Goal: Information Seeking & Learning: Check status

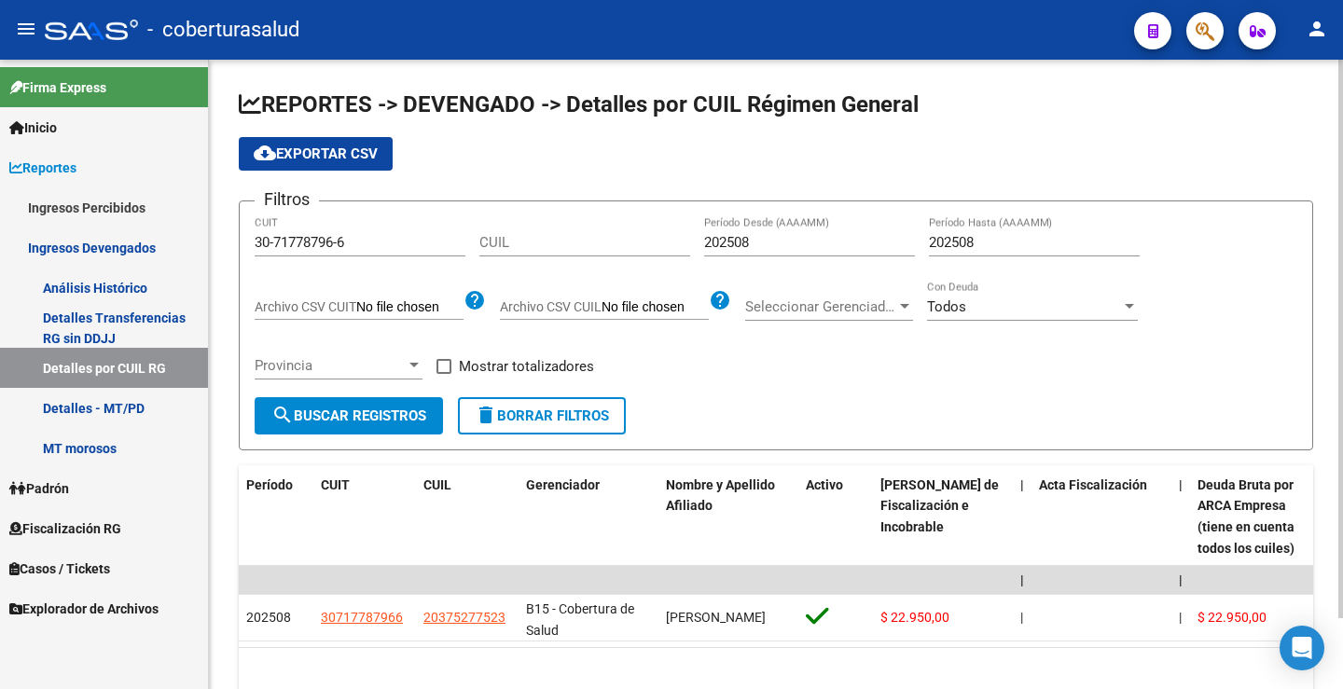
drag, startPoint x: 219, startPoint y: 241, endPoint x: 242, endPoint y: 244, distance: 23.6
click at [216, 239] on div "REPORTES -> DEVENGADO -> Detalles por CUIL Régimen General cloud_download Expor…" at bounding box center [776, 407] width 1134 height 695
paste input "23-05677294-4"
type input "23-05677294-4"
drag, startPoint x: 388, startPoint y: 410, endPoint x: 407, endPoint y: 407, distance: 18.9
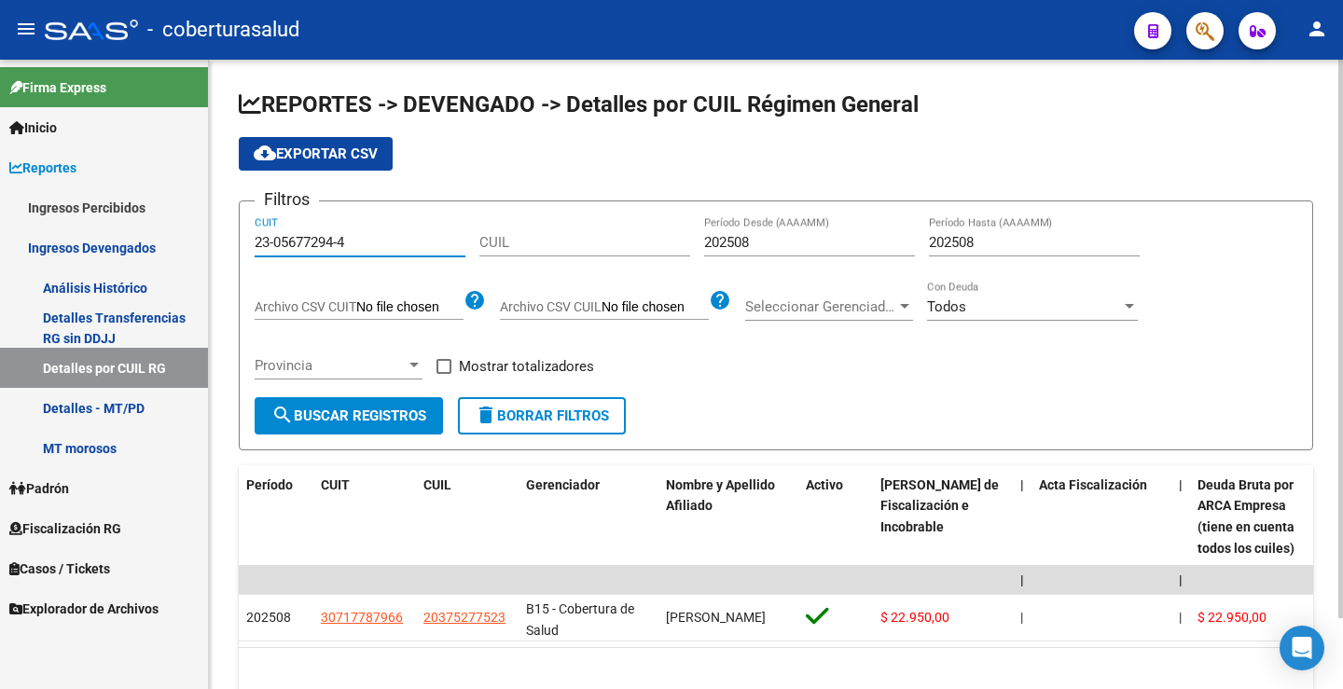
click at [390, 410] on span "search Buscar Registros" at bounding box center [348, 415] width 155 height 17
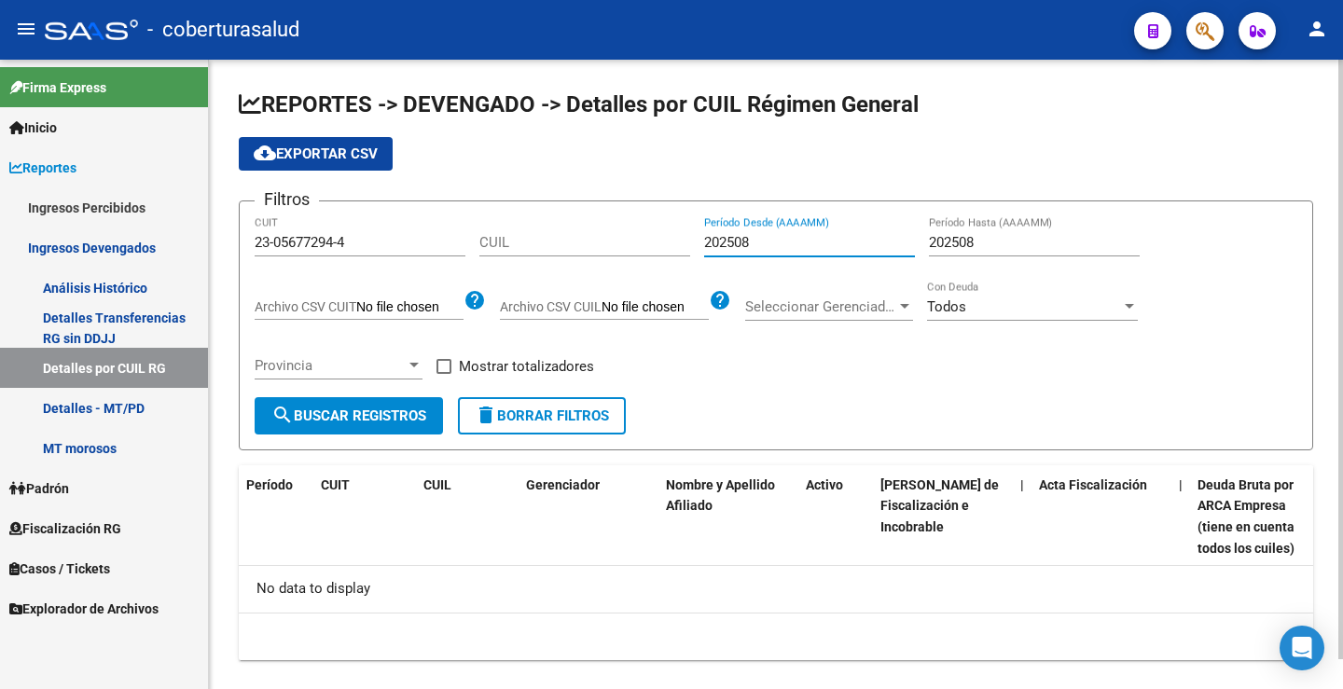
drag, startPoint x: 746, startPoint y: 240, endPoint x: 768, endPoint y: 240, distance: 22.4
click at [768, 240] on input "202508" at bounding box center [809, 242] width 211 height 17
type input "202507"
click at [394, 408] on span "search Buscar Registros" at bounding box center [348, 415] width 155 height 17
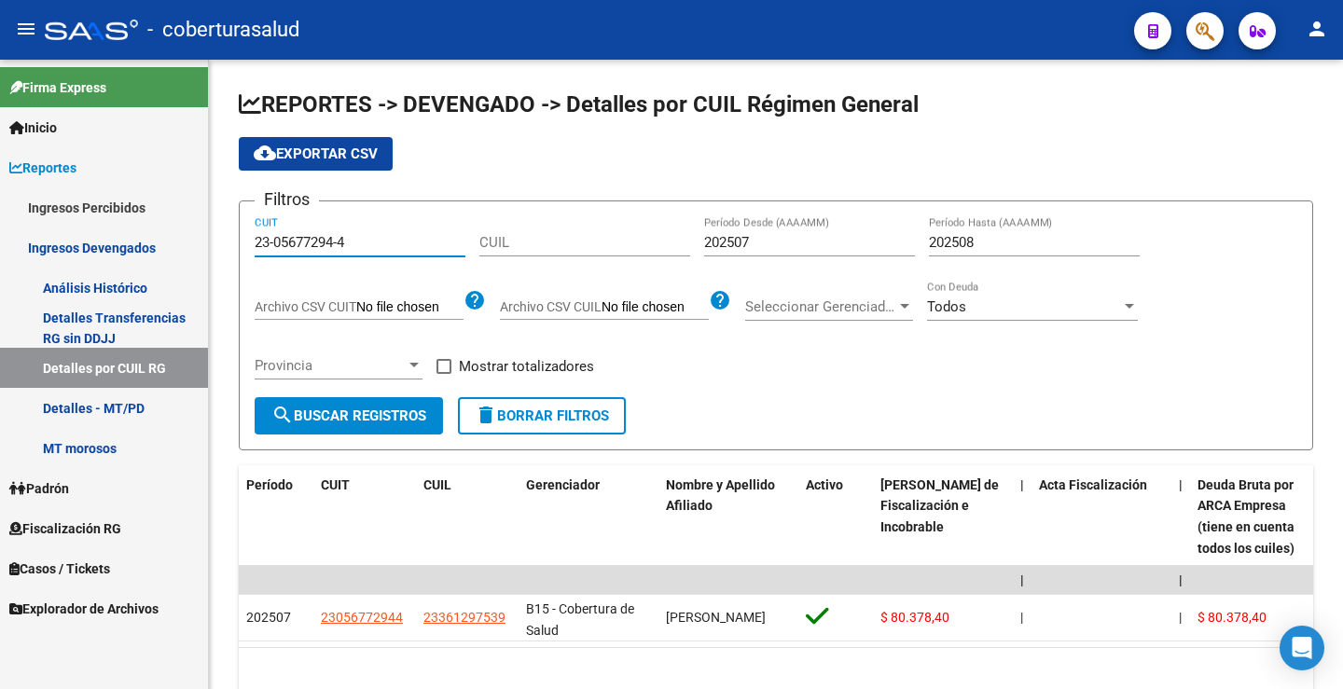
drag, startPoint x: 362, startPoint y: 241, endPoint x: 149, endPoint y: 240, distance: 212.6
click at [149, 240] on mat-sidenav-container "Firma Express Inicio Calendario SSS Instructivos Contacto OS Reportes Ingresos …" at bounding box center [671, 374] width 1343 height 629
paste input "30-51827249-3"
type input "30-51827249-3"
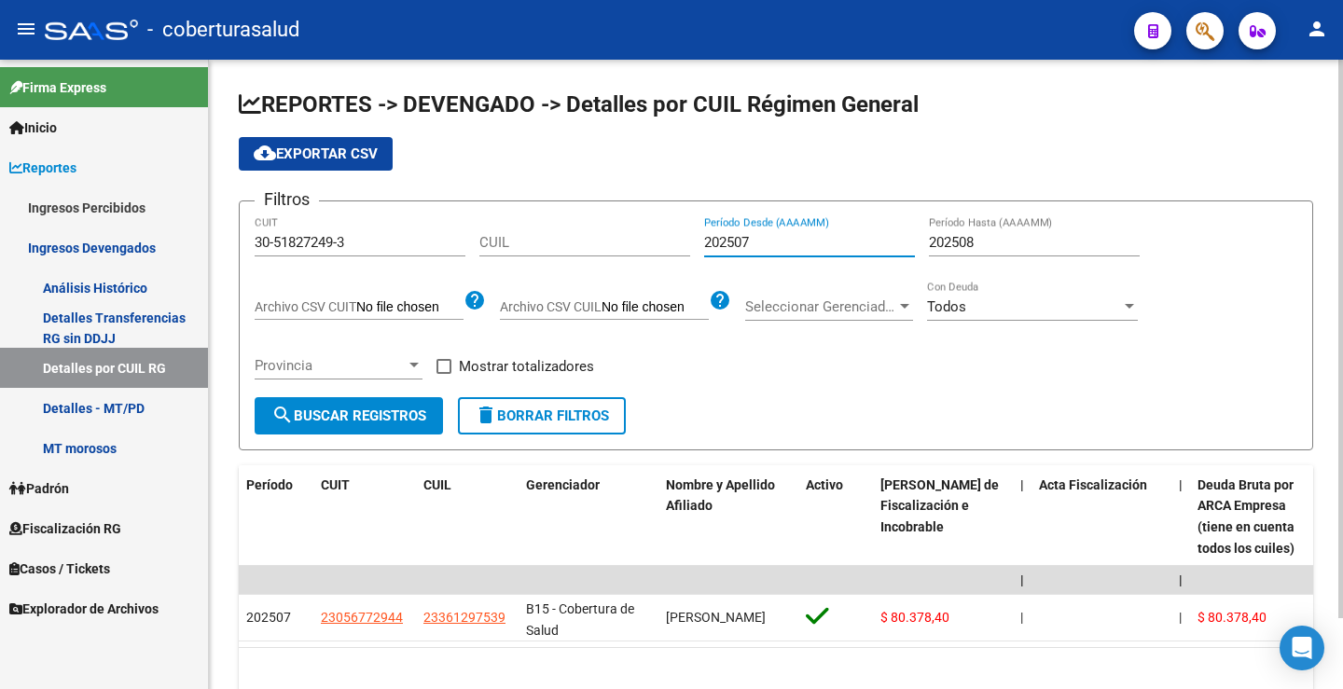
drag, startPoint x: 744, startPoint y: 245, endPoint x: 761, endPoint y: 246, distance: 16.8
click at [761, 246] on input "202507" at bounding box center [809, 242] width 211 height 17
click at [405, 423] on span "search Buscar Registros" at bounding box center [348, 415] width 155 height 17
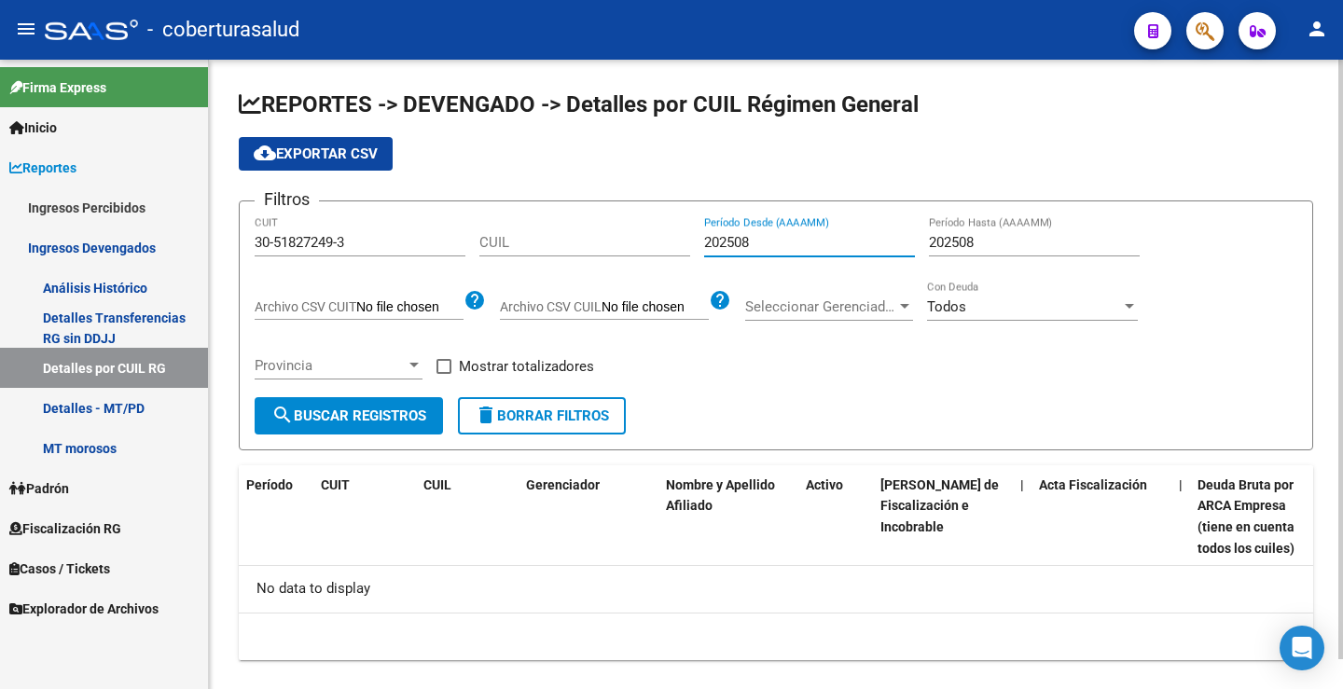
click at [746, 244] on input "202508" at bounding box center [809, 242] width 211 height 17
drag, startPoint x: 746, startPoint y: 244, endPoint x: 769, endPoint y: 244, distance: 23.3
click at [769, 244] on input "202508" at bounding box center [809, 242] width 211 height 17
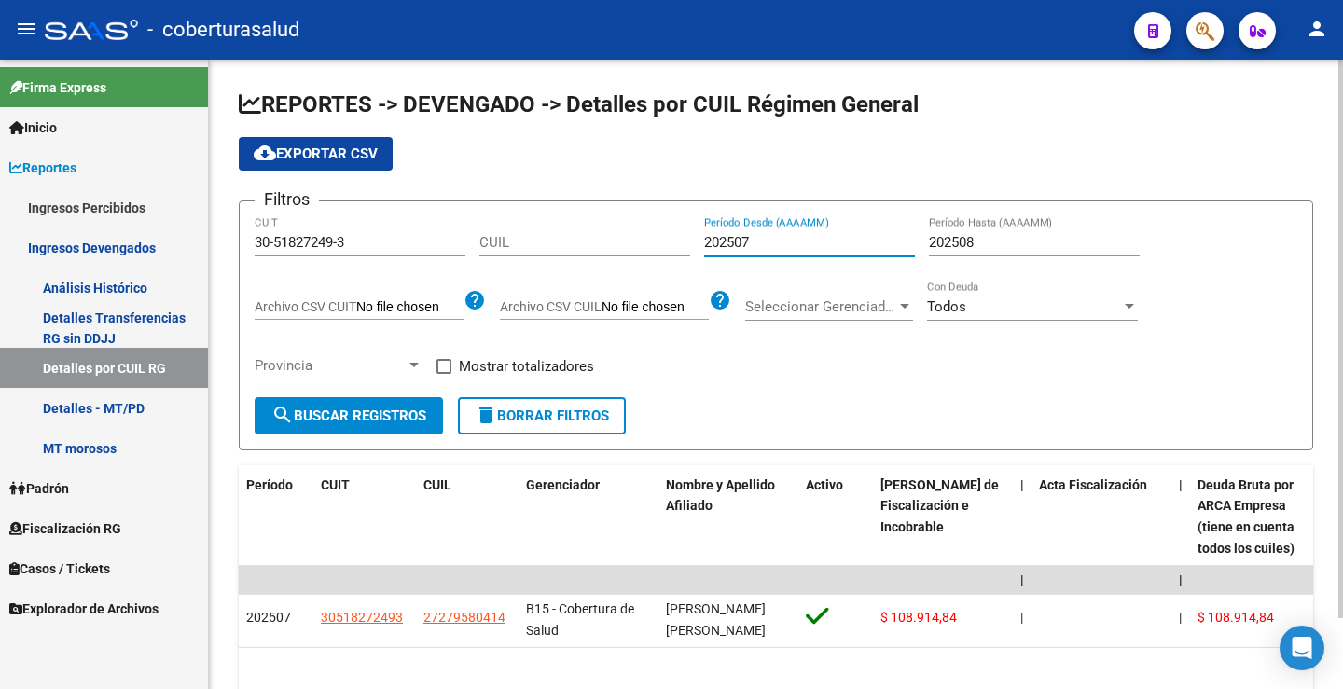
type input "202507"
click at [610, 550] on datatable-header-cell "Gerenciador" at bounding box center [588, 516] width 140 height 103
